Goal: Information Seeking & Learning: Learn about a topic

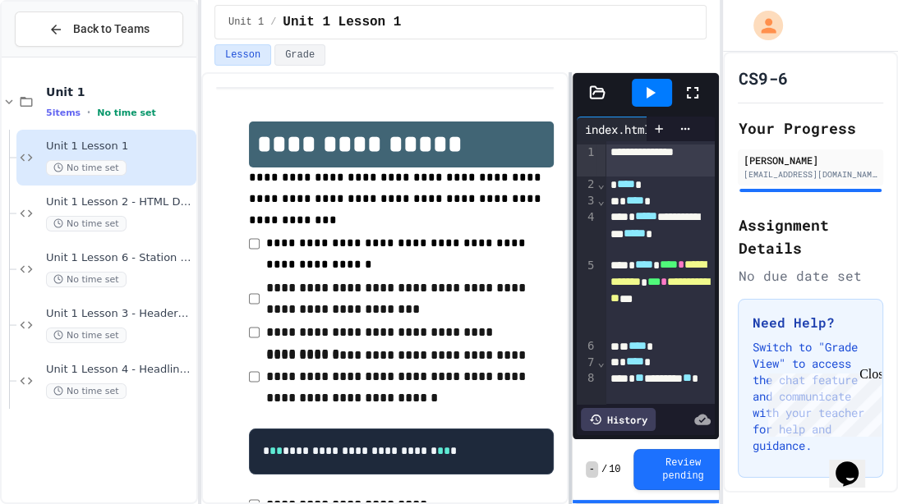
click at [569, 214] on div at bounding box center [570, 288] width 3 height 432
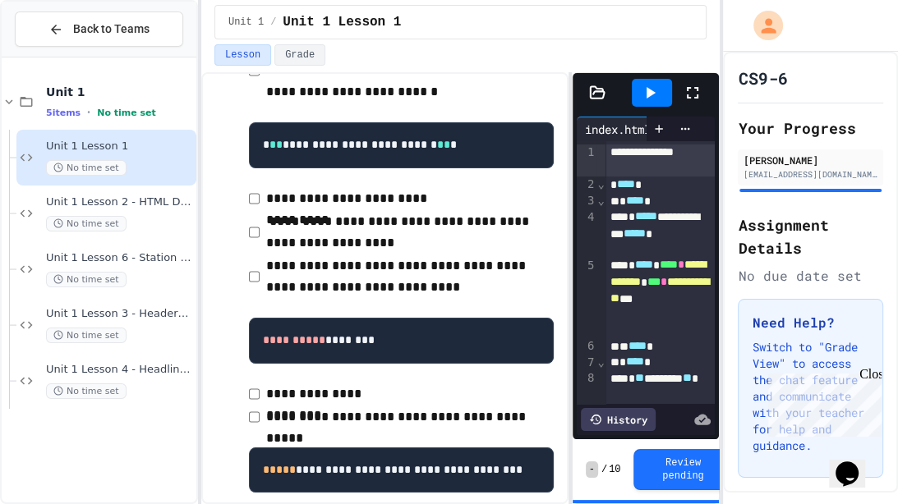
scroll to position [360, 0]
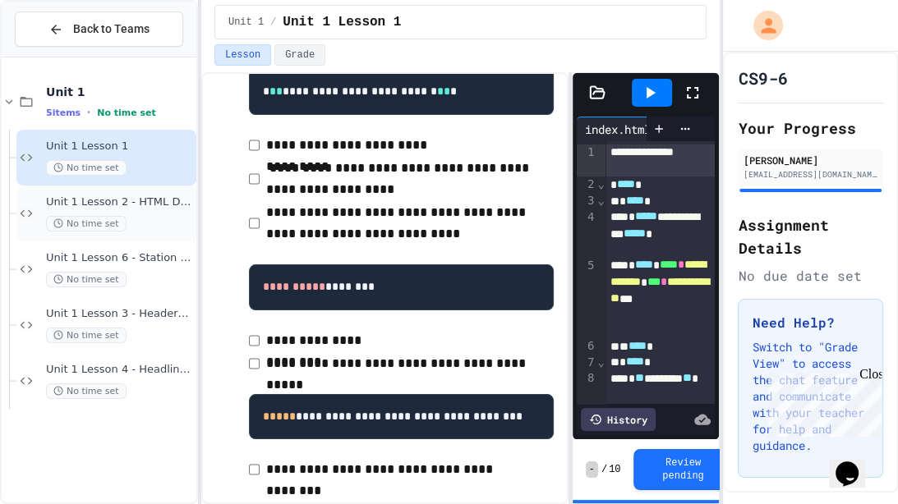
click at [61, 205] on span "Unit 1 Lesson 2 - HTML Doc Setup" at bounding box center [119, 203] width 147 height 14
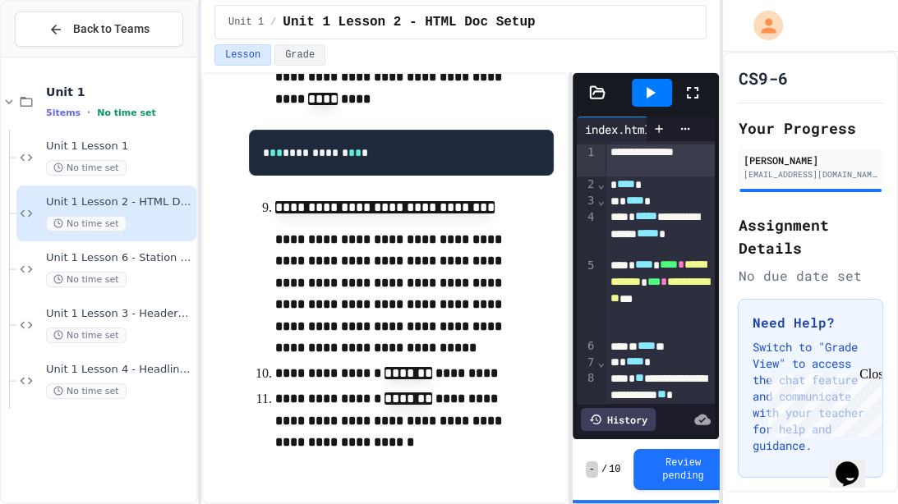
scroll to position [1804, 0]
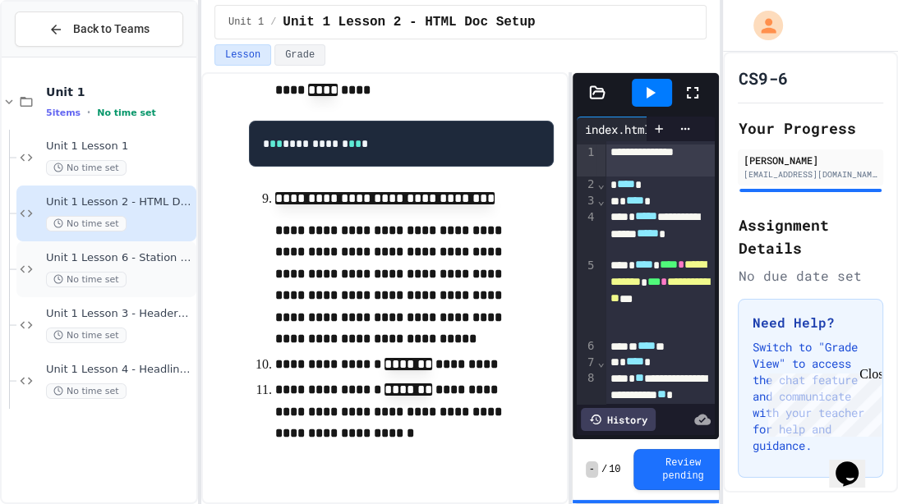
click at [66, 280] on span "No time set" at bounding box center [86, 280] width 81 height 16
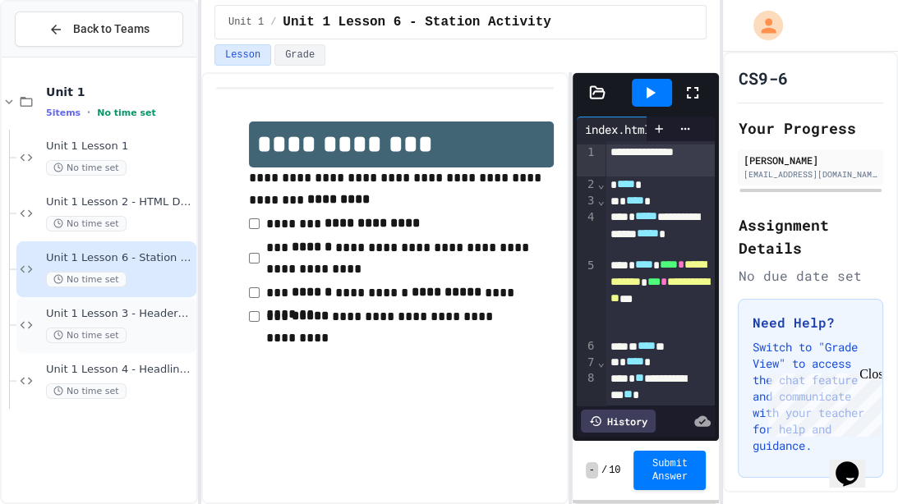
click at [87, 319] on span "Unit 1 Lesson 3 - Headers and Paragraph tags" at bounding box center [119, 314] width 147 height 14
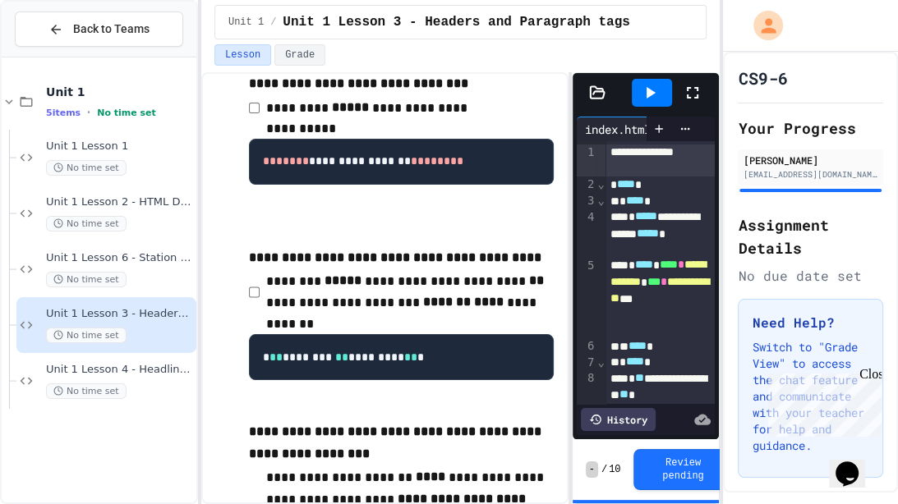
scroll to position [329, 0]
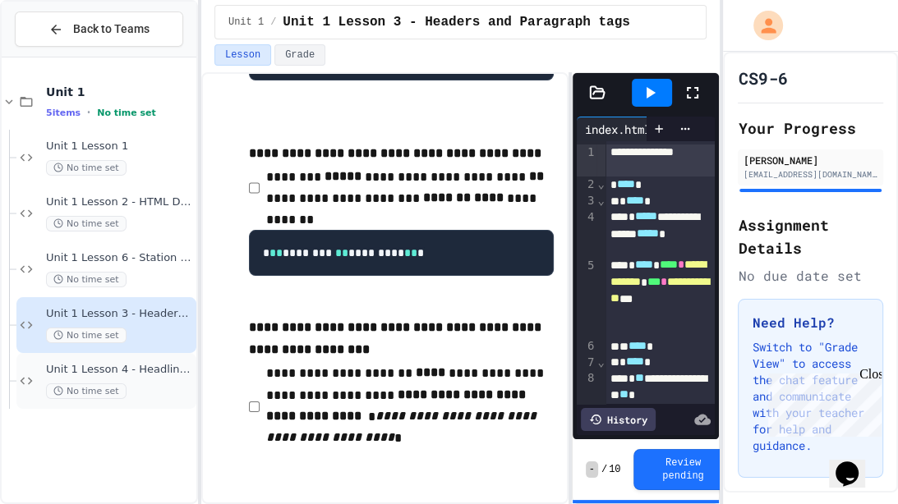
click at [171, 372] on span "Unit 1 Lesson 4 - Headlines Lab" at bounding box center [119, 370] width 147 height 14
